Goal: Transaction & Acquisition: Purchase product/service

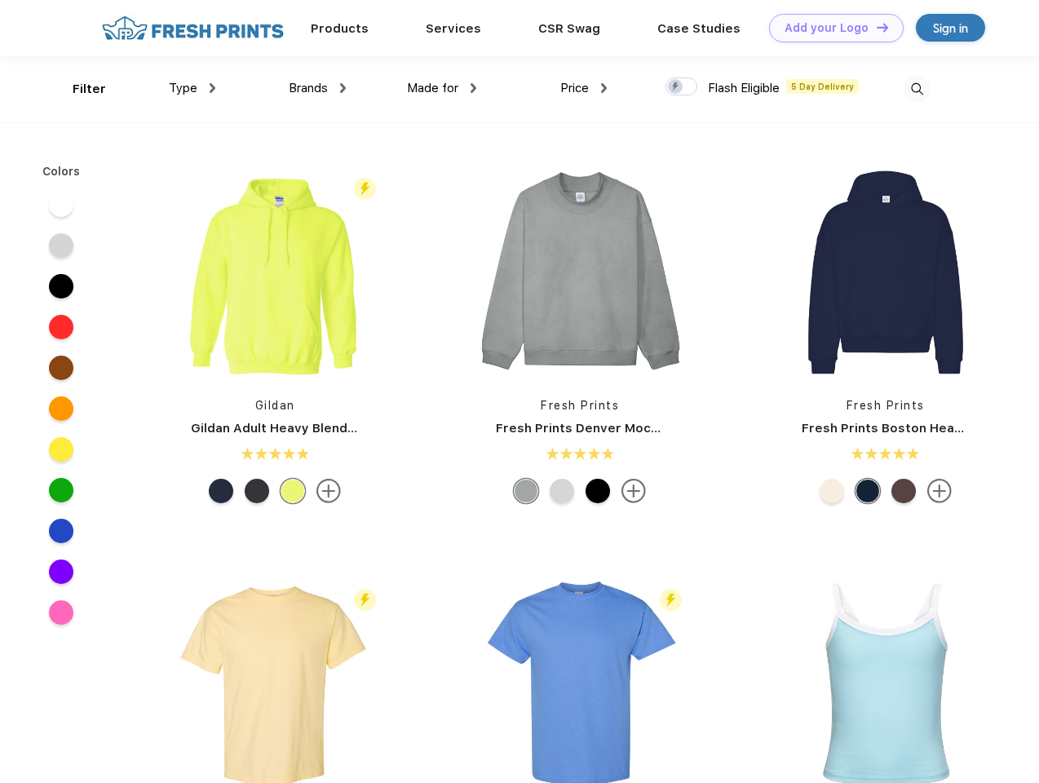
scroll to position [1, 0]
click at [830, 28] on link "Add your Logo Design Tool" at bounding box center [836, 28] width 135 height 29
click at [0, 0] on div "Design Tool" at bounding box center [0, 0] width 0 height 0
click at [875, 27] on link "Add your Logo Design Tool" at bounding box center [836, 28] width 135 height 29
click at [78, 89] on div "Filter" at bounding box center [89, 89] width 33 height 19
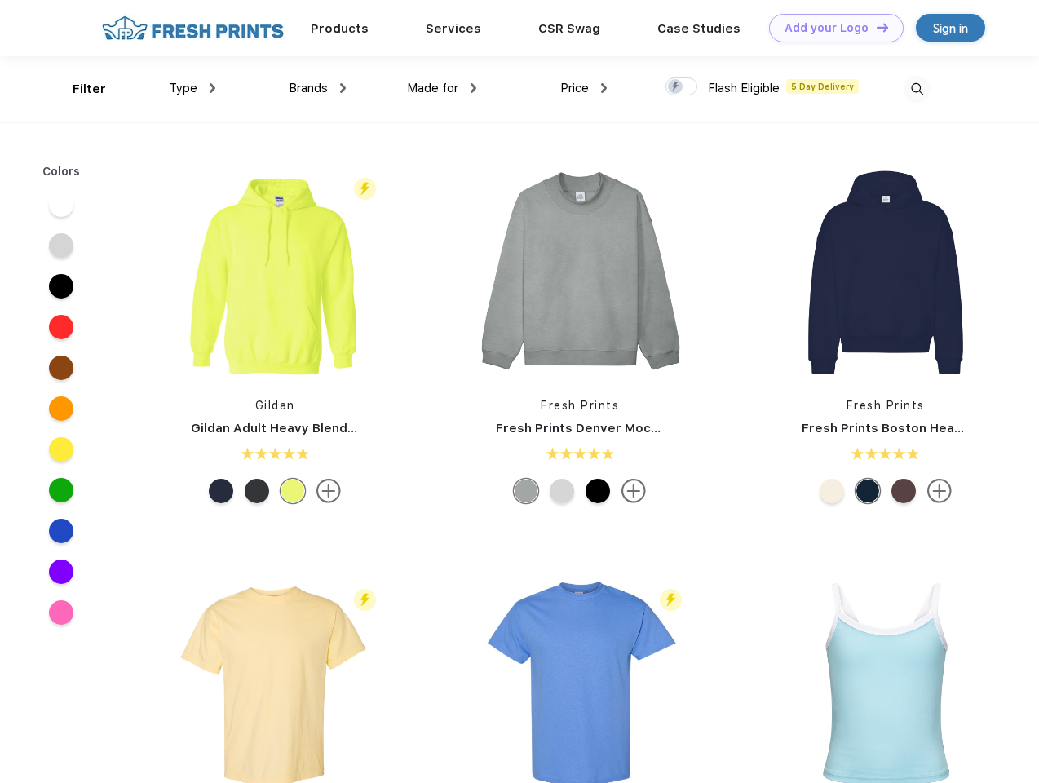
click at [192, 88] on span "Type" at bounding box center [183, 88] width 29 height 15
click at [317, 88] on span "Brands" at bounding box center [308, 88] width 39 height 15
click at [442, 88] on span "Made for" at bounding box center [432, 88] width 51 height 15
click at [584, 88] on span "Price" at bounding box center [574, 88] width 29 height 15
click at [682, 87] on div at bounding box center [681, 86] width 32 height 18
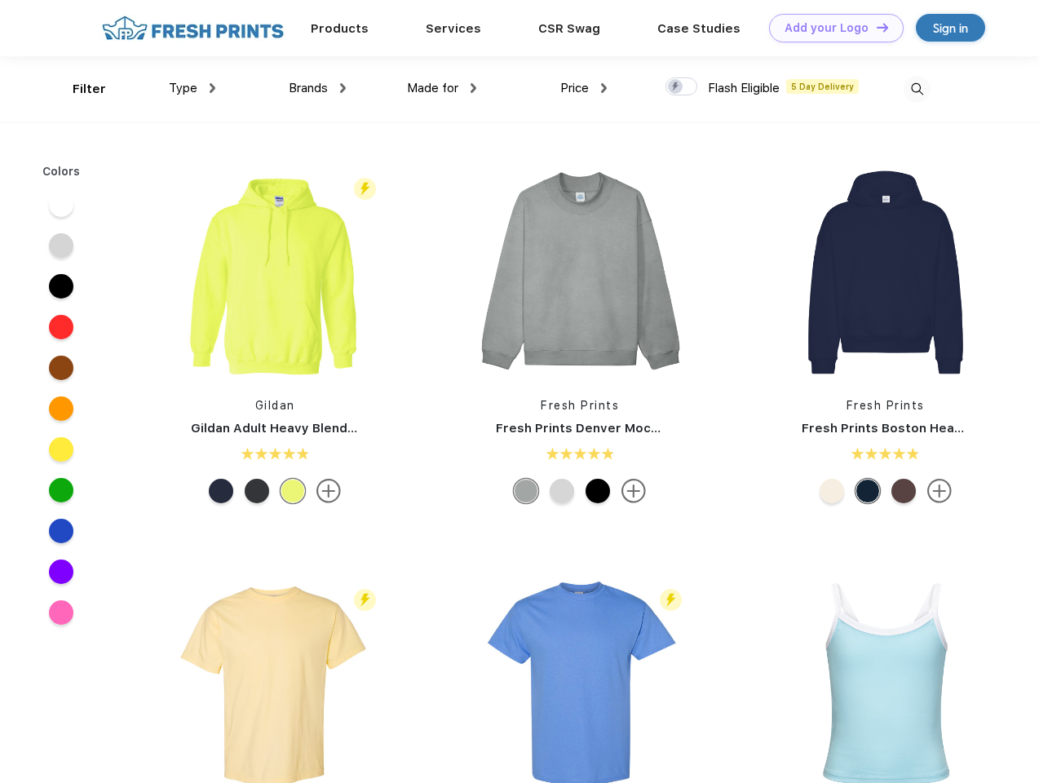
click at [676, 87] on input "checkbox" at bounding box center [670, 82] width 11 height 11
click at [916, 89] on img at bounding box center [916, 89] width 27 height 27
